Goal: Navigation & Orientation: Find specific page/section

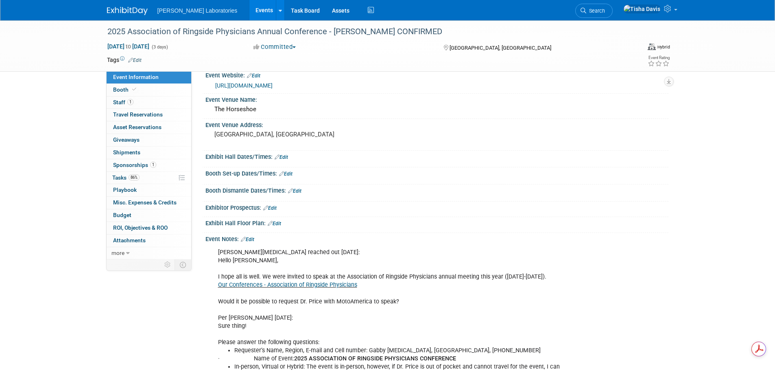
click at [249, 10] on link "Events" at bounding box center [264, 10] width 30 height 20
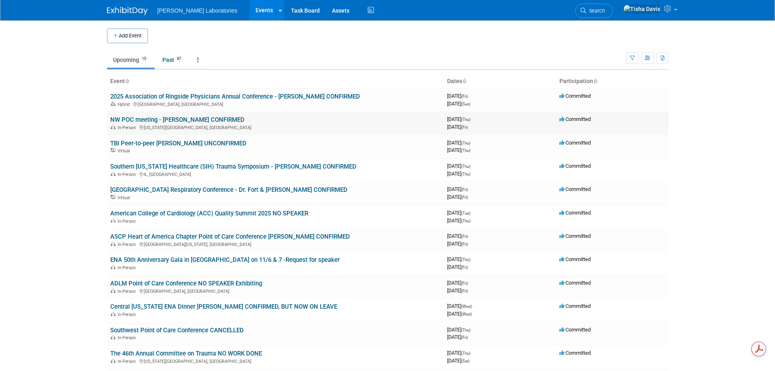
click at [223, 123] on link "NW POC meeting - [PERSON_NAME] CONFIRMED" at bounding box center [177, 119] width 134 height 7
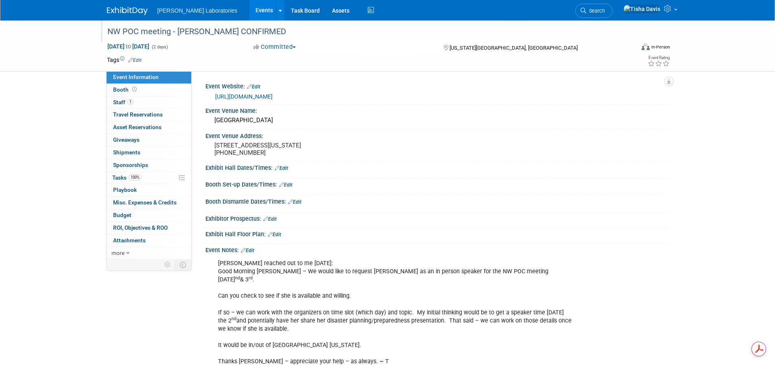
click at [153, 31] on div "NW POC meeting - [PERSON_NAME] CONFIRMED" at bounding box center [364, 31] width 518 height 15
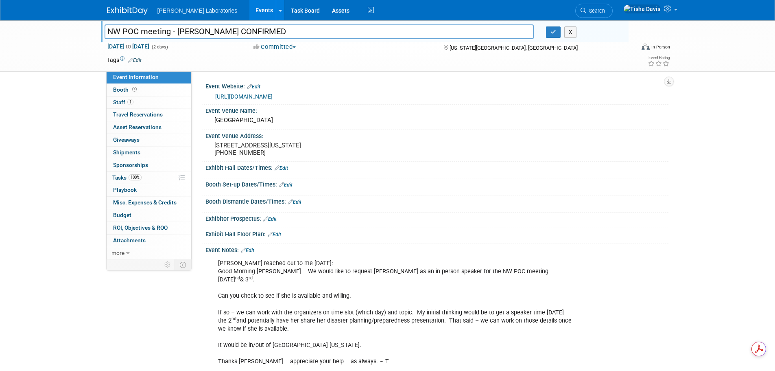
drag, startPoint x: 170, startPoint y: 33, endPoint x: 96, endPoint y: 25, distance: 74.5
click at [96, 26] on div "NW POC meeting - Mary Hammel CONFIRMED NW POC meeting - Mary Hammel CONFIRMED X…" at bounding box center [387, 45] width 775 height 51
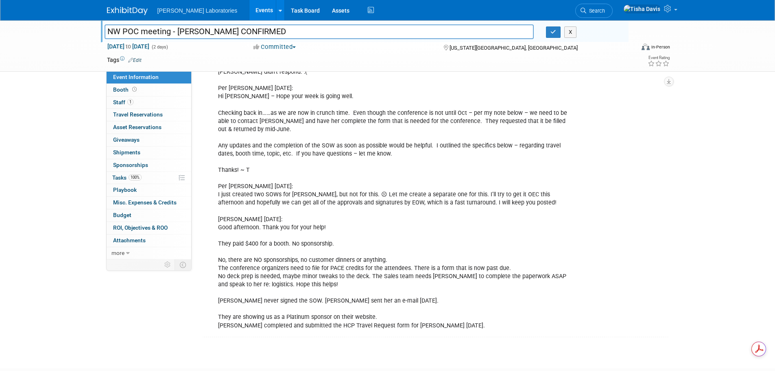
scroll to position [915, 0]
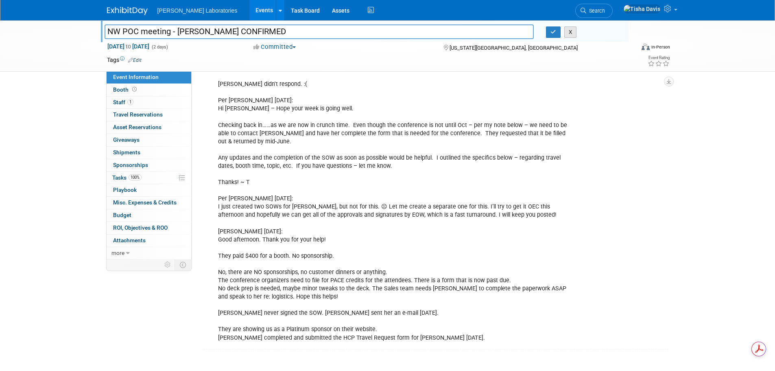
click at [572, 35] on button "X" at bounding box center [571, 31] width 13 height 11
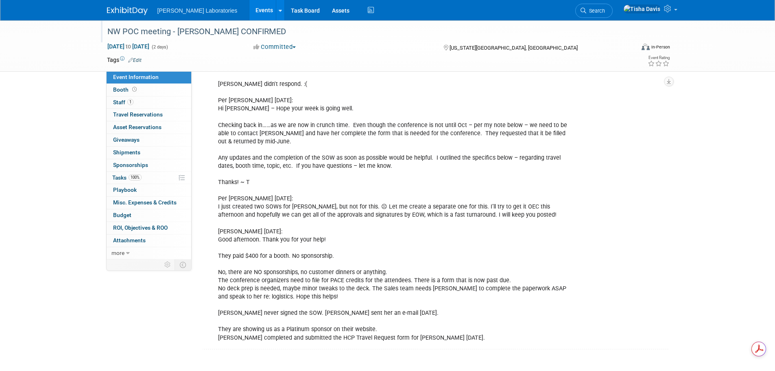
click at [249, 7] on link "Events" at bounding box center [264, 10] width 30 height 20
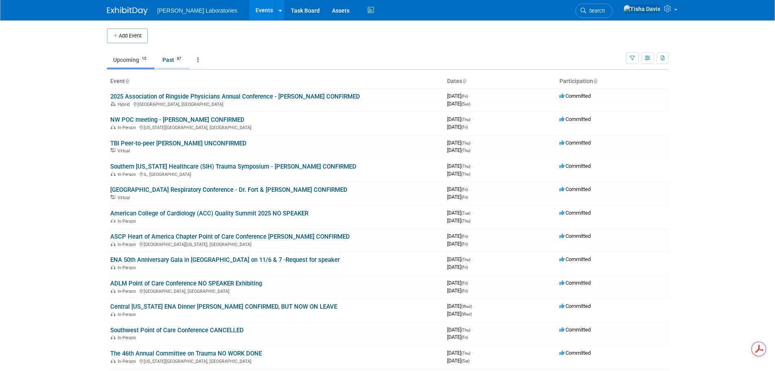
click at [165, 60] on link "Past 87" at bounding box center [172, 59] width 33 height 15
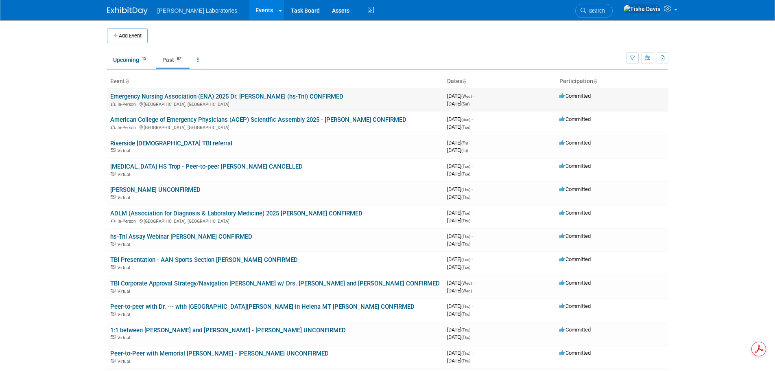
click at [234, 94] on link "Emergency Nursing Association (ENA) 2025 Dr. [PERSON_NAME] (hs-TnI) CONFIRMED" at bounding box center [226, 96] width 233 height 7
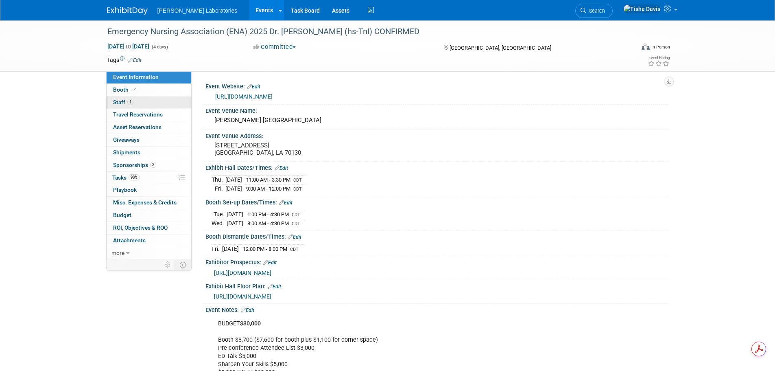
click at [120, 101] on span "Staff 1" at bounding box center [123, 102] width 20 height 7
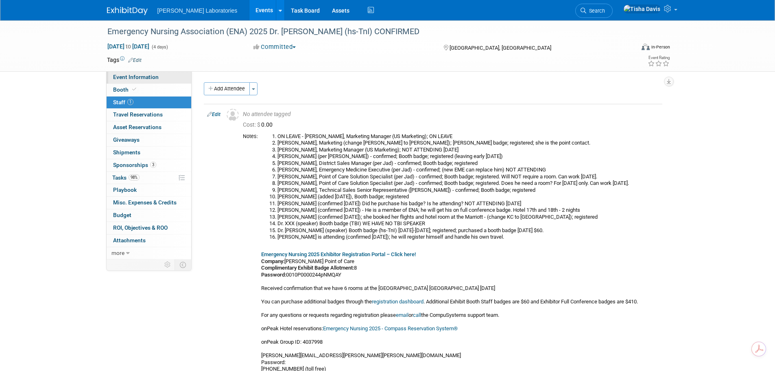
click at [178, 78] on link "Event Information" at bounding box center [149, 77] width 85 height 12
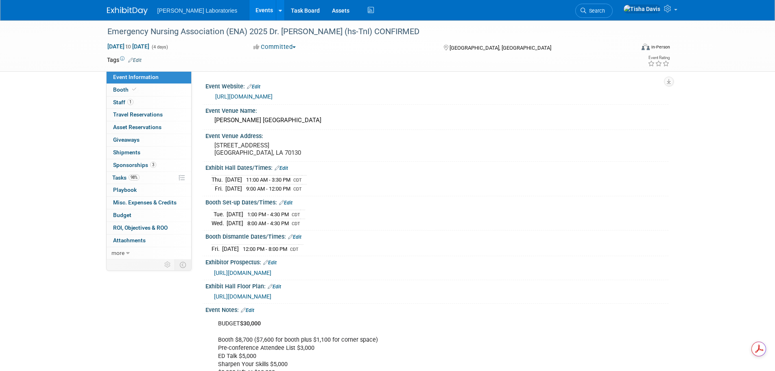
click at [249, 8] on link "Events" at bounding box center [264, 10] width 30 height 20
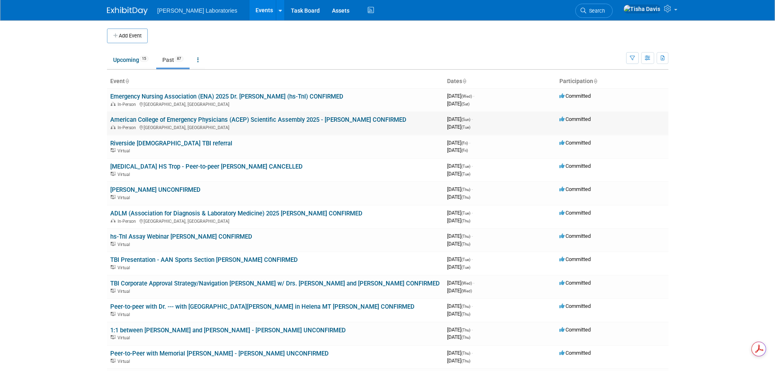
click at [247, 120] on link "American College of Emergency Physicians (ACEP) Scientific Assembly 2025 - [PER…" at bounding box center [258, 119] width 296 height 7
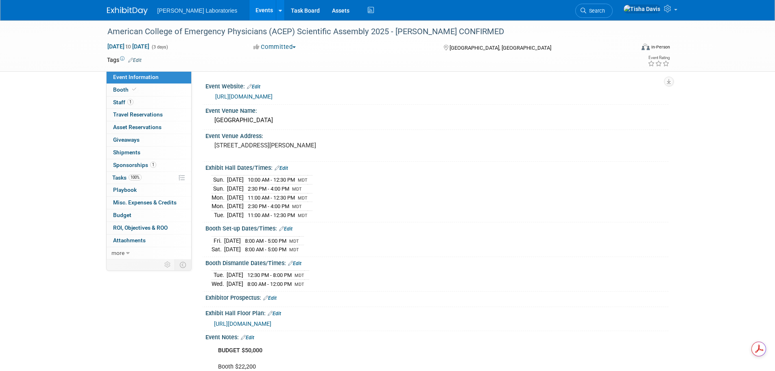
click at [249, 6] on link "Events" at bounding box center [264, 10] width 30 height 20
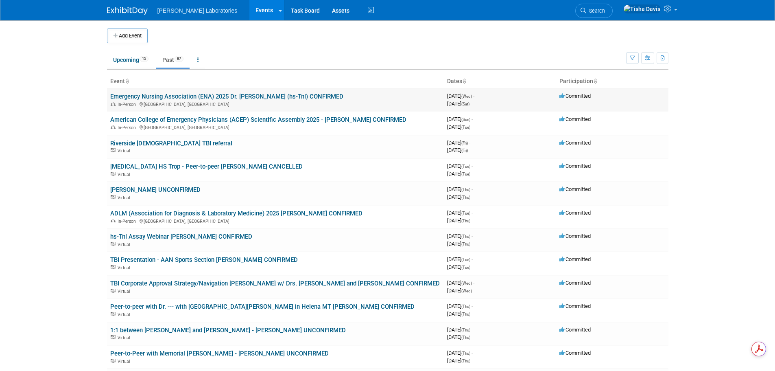
click at [219, 95] on link "Emergency Nursing Association (ENA) 2025 Dr. [PERSON_NAME] (hs-TnI) CONFIRMED" at bounding box center [226, 96] width 233 height 7
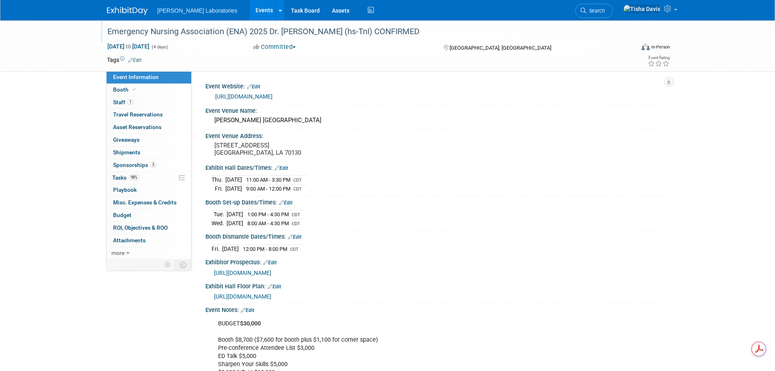
click at [173, 30] on div "Emergency Nursing Association (ENA) 2025 Dr. [PERSON_NAME] (hs-TnI) CONFIRMED" at bounding box center [364, 31] width 518 height 15
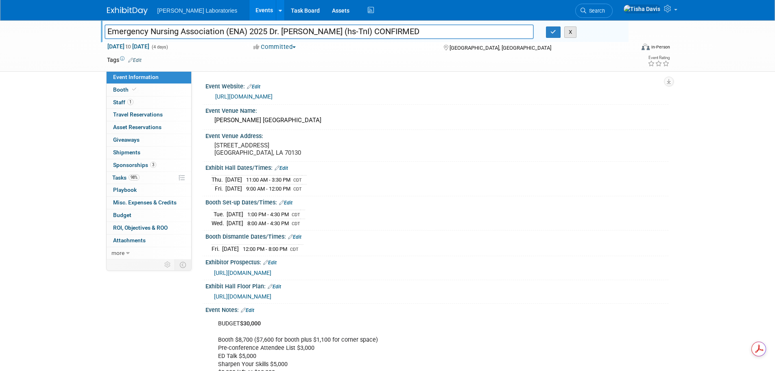
click at [573, 29] on button "X" at bounding box center [571, 31] width 13 height 11
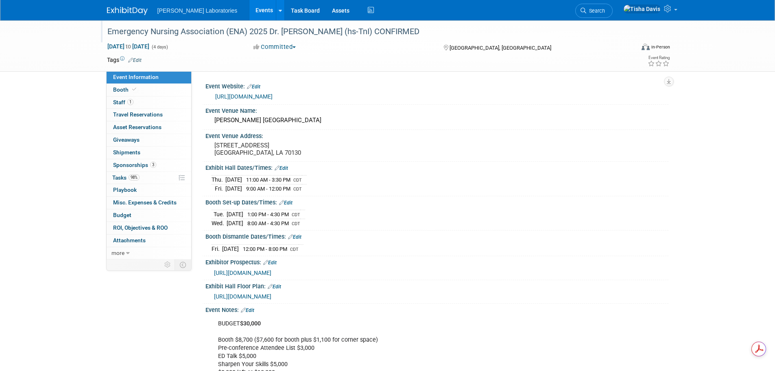
click at [249, 10] on link "Events" at bounding box center [264, 10] width 30 height 20
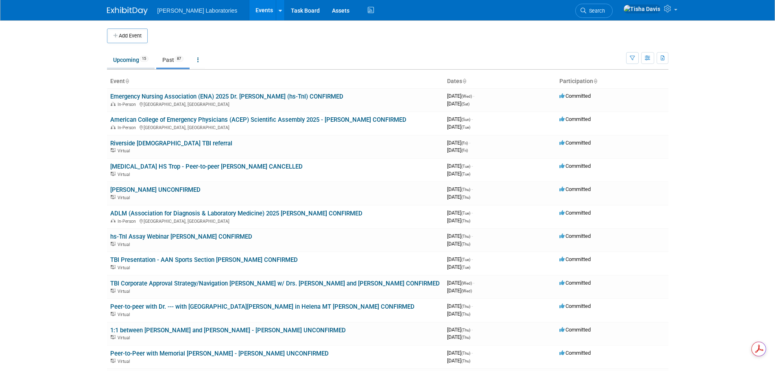
click at [125, 58] on link "Upcoming 15" at bounding box center [131, 59] width 48 height 15
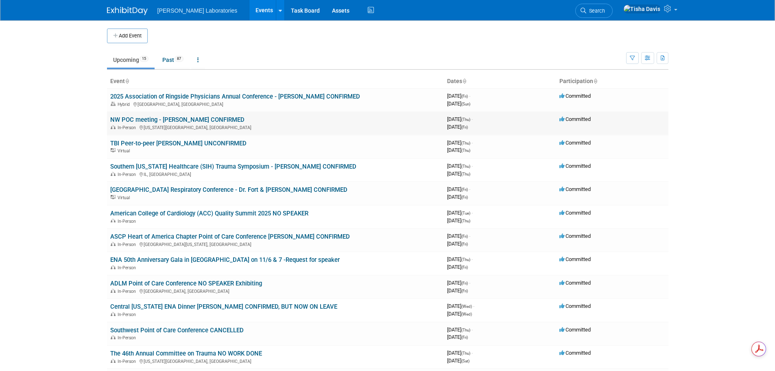
click at [185, 118] on link "NW POC meeting - [PERSON_NAME] CONFIRMED" at bounding box center [177, 119] width 134 height 7
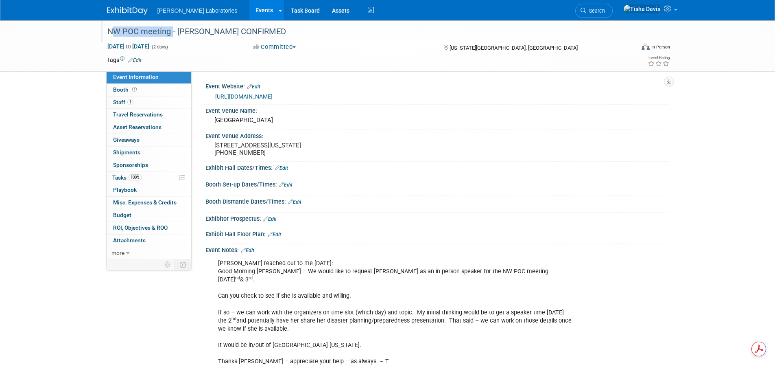
drag, startPoint x: 108, startPoint y: 31, endPoint x: 168, endPoint y: 34, distance: 60.3
click at [168, 34] on div "NW POC meeting - [PERSON_NAME] CONFIRMED" at bounding box center [364, 31] width 518 height 15
